Goal: Task Accomplishment & Management: Use online tool/utility

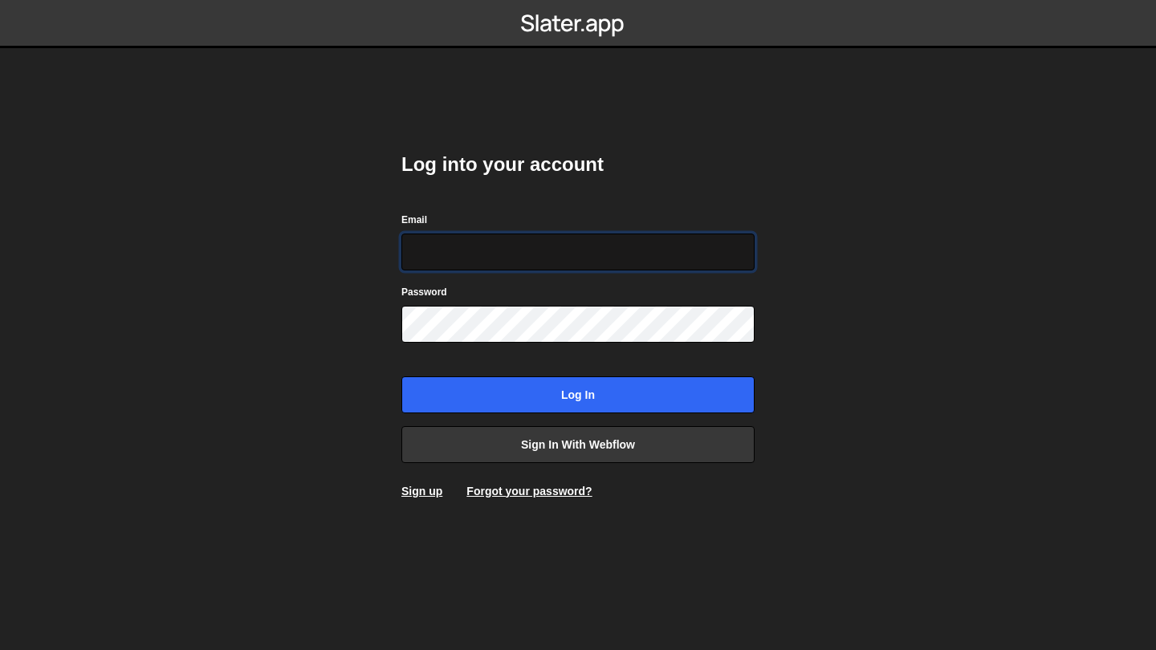
click at [523, 262] on input "Email" at bounding box center [577, 252] width 353 height 37
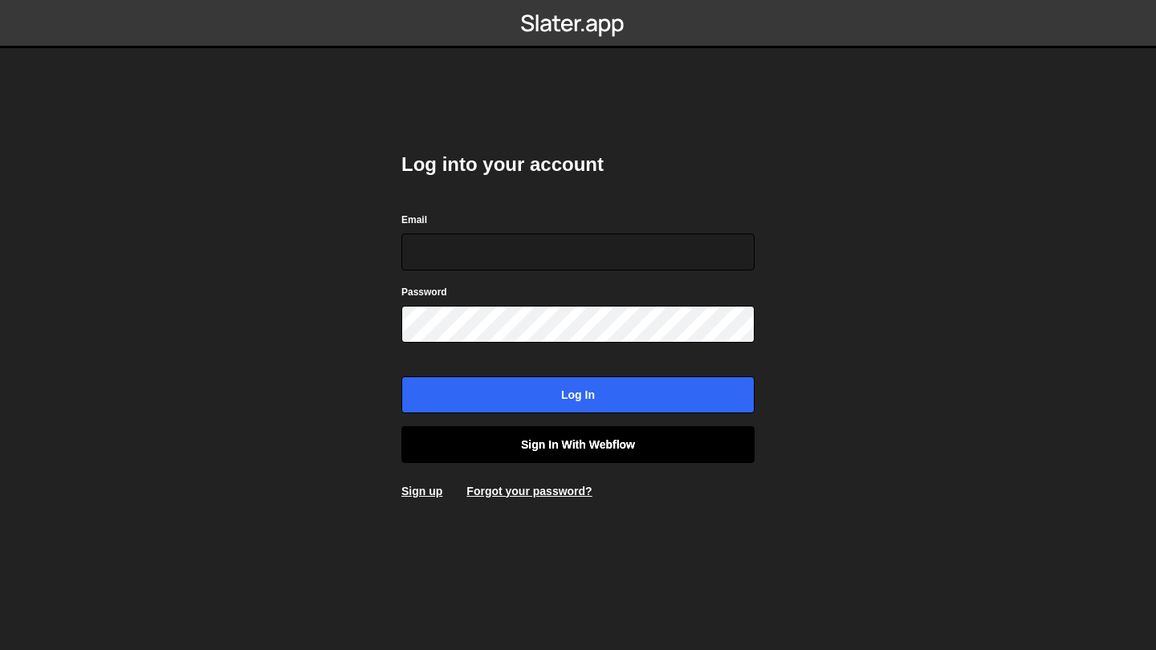
click at [527, 450] on link "Sign in with Webflow" at bounding box center [577, 444] width 353 height 37
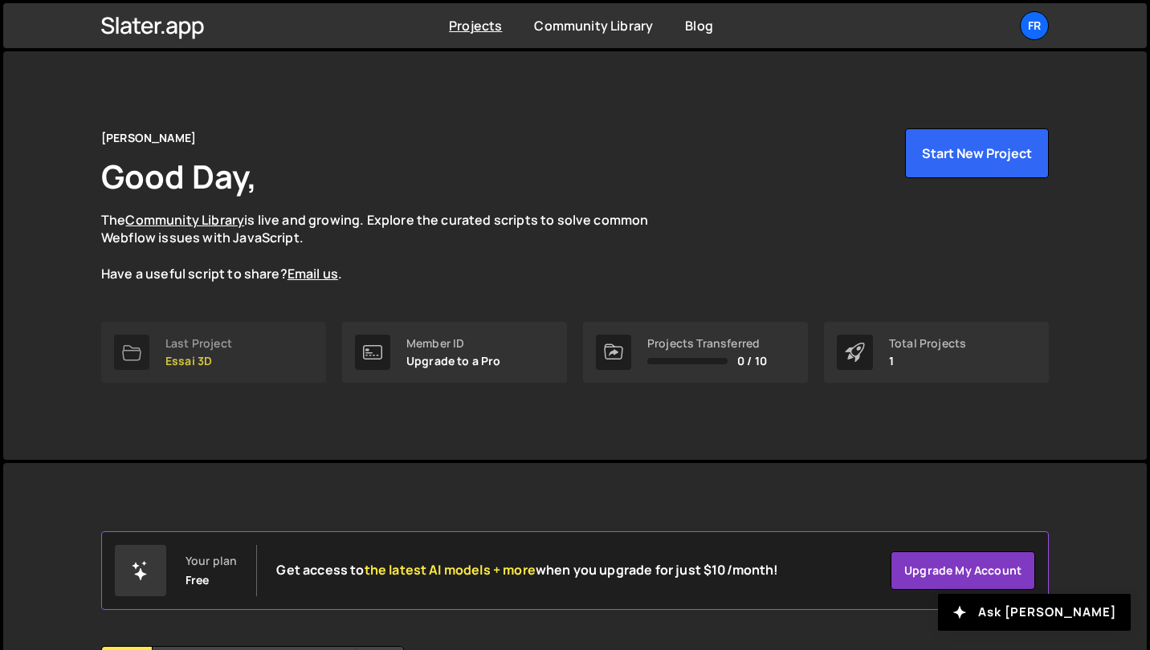
click at [201, 348] on div "Last Project" at bounding box center [198, 343] width 67 height 13
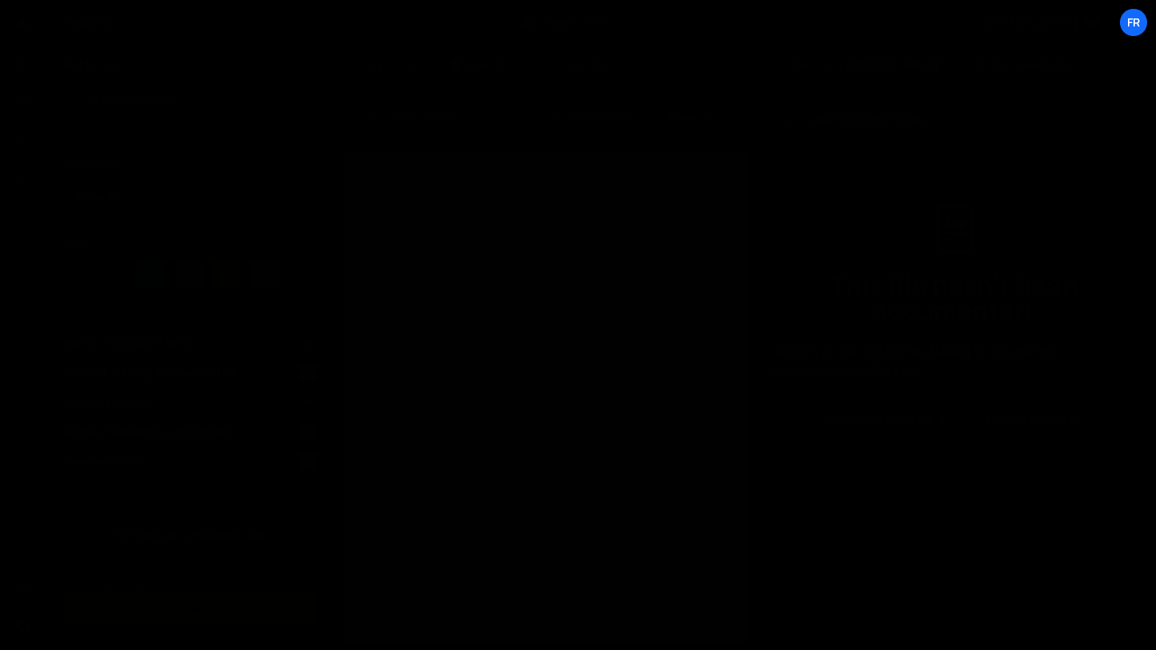
select select "68187396e74b0e7c5e4c5e66"
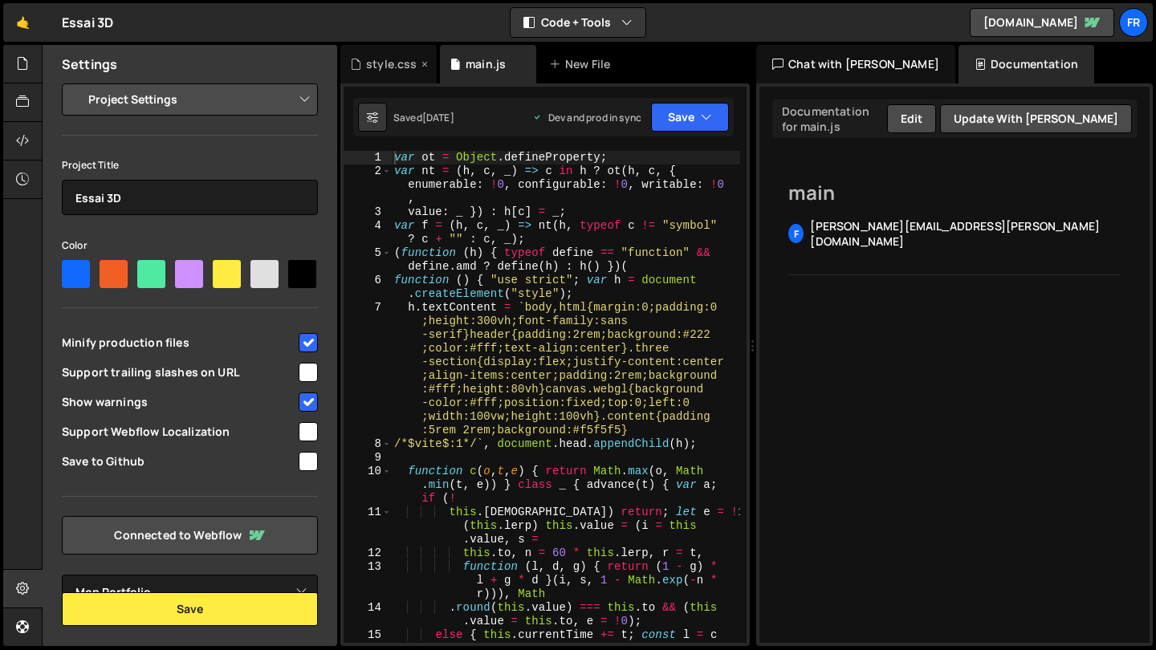
click at [402, 53] on div "style.css" at bounding box center [388, 64] width 96 height 39
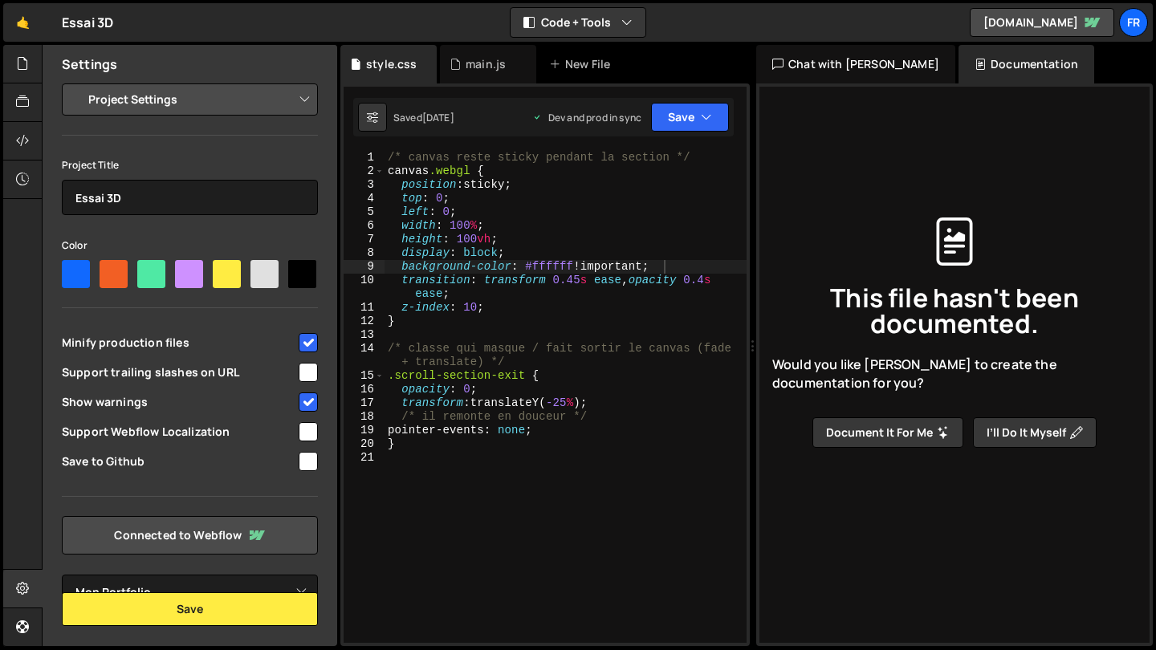
click at [504, 319] on div "/* canvas reste sticky pendant la section */ canvas .webgl { position : sticky …" at bounding box center [566, 410] width 362 height 519
click at [499, 302] on div "/* canvas reste sticky pendant la section */ canvas .webgl { position : sticky …" at bounding box center [566, 410] width 362 height 519
type textarea "z-index: 10;"
click at [484, 66] on div "main.js" at bounding box center [486, 64] width 40 height 16
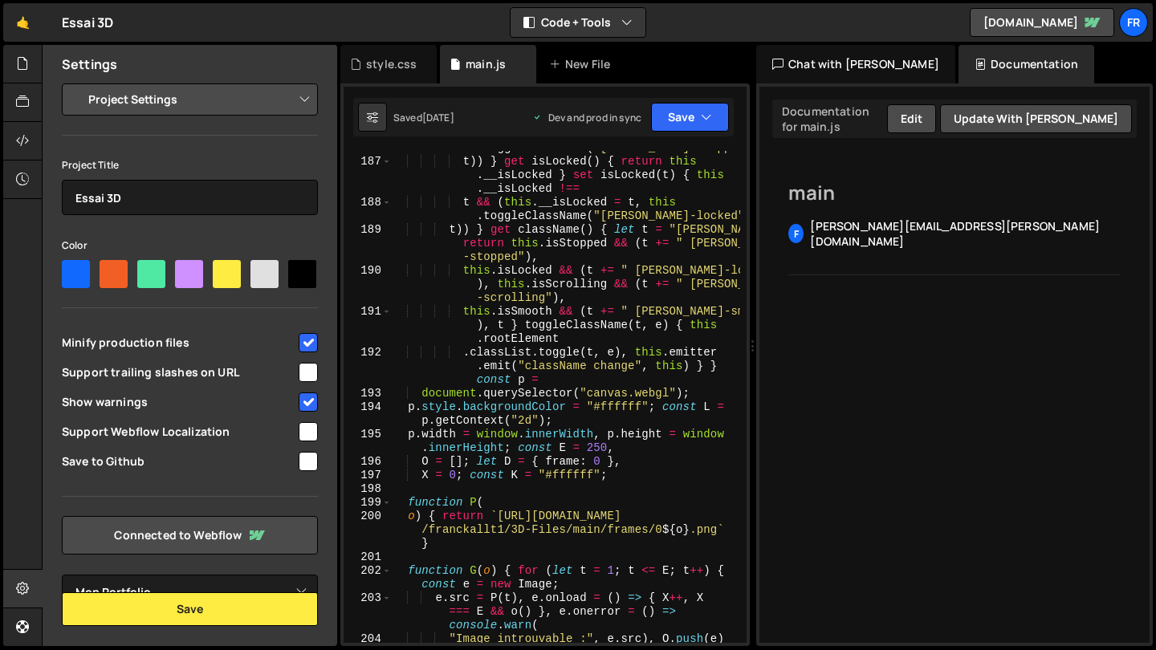
scroll to position [6739, 0]
type textarea "o) { return `https://raw.githubusercontent.com/franckallt1/3D-Files/main/frames…"
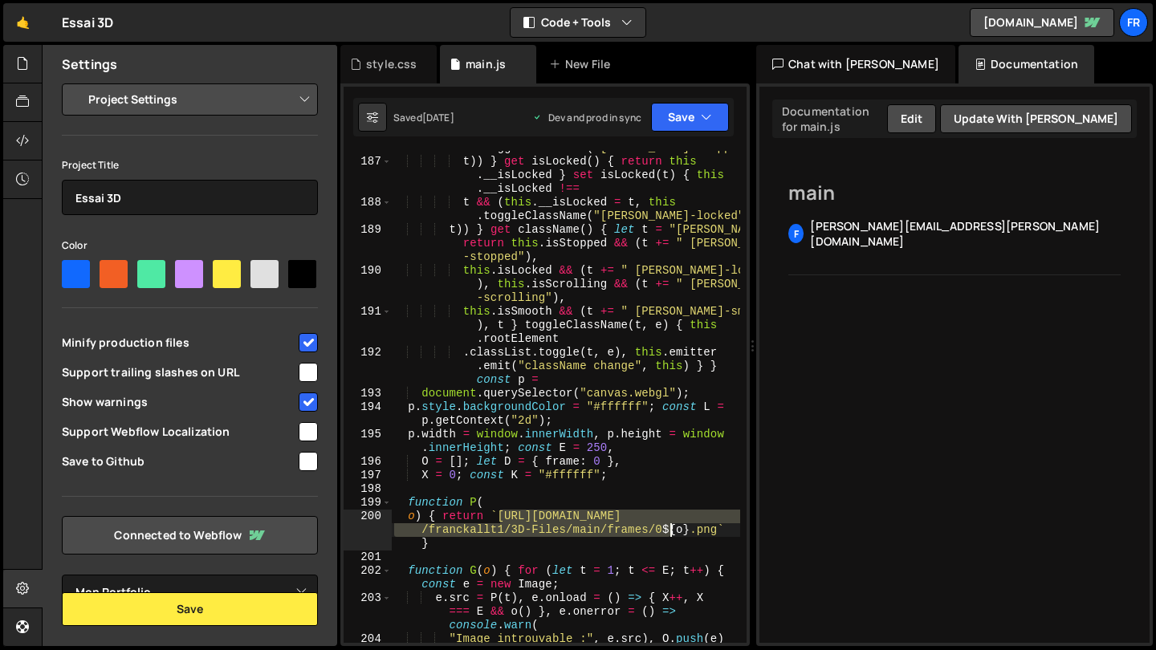
drag, startPoint x: 503, startPoint y: 515, endPoint x: 674, endPoint y: 528, distance: 171.6
click at [674, 528] on div ". __isStopped !== t && ( this . __isStopped = t , this . toggleClassName ( "len…" at bounding box center [565, 394] width 349 height 560
